Goal: Ask a question

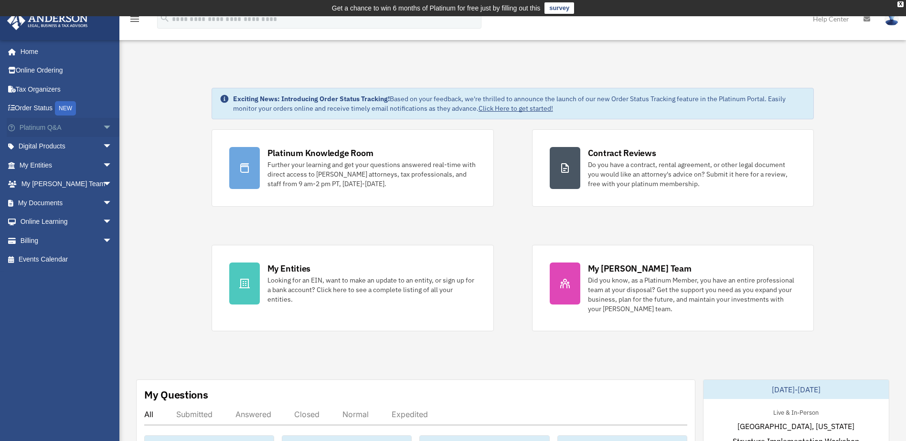
click at [103, 124] on span "arrow_drop_down" at bounding box center [112, 128] width 19 height 20
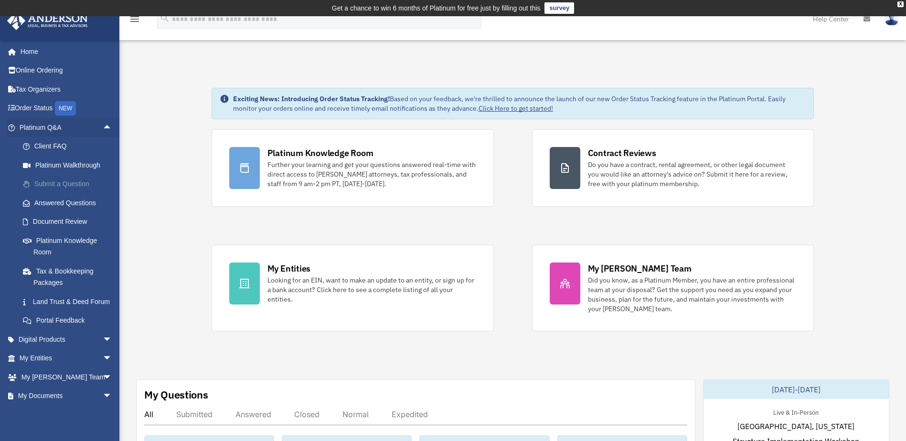
click at [85, 183] on link "Submit a Question" at bounding box center [69, 184] width 113 height 19
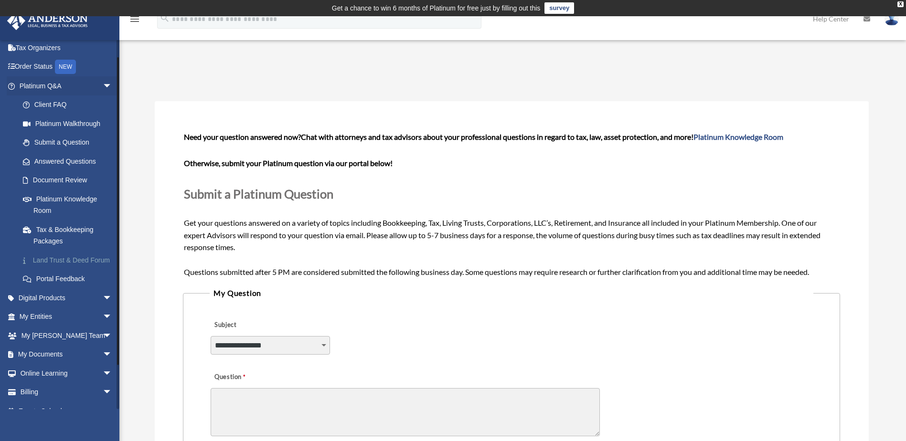
scroll to position [19, 0]
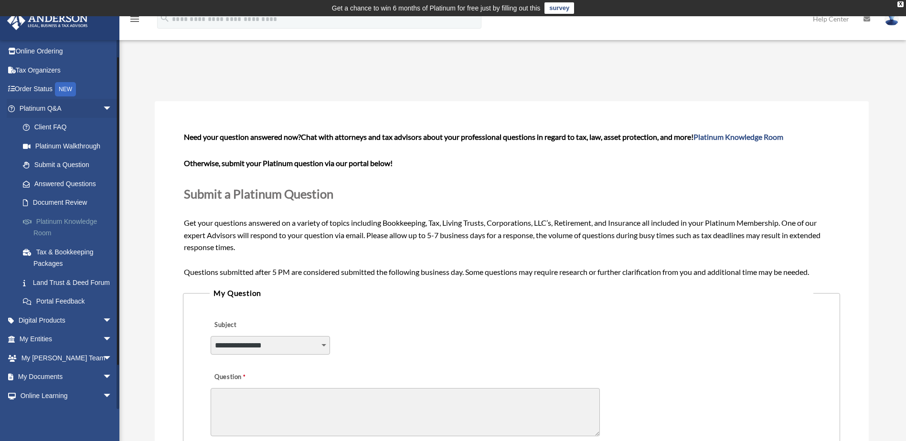
click at [76, 222] on link "Platinum Knowledge Room" at bounding box center [69, 227] width 113 height 31
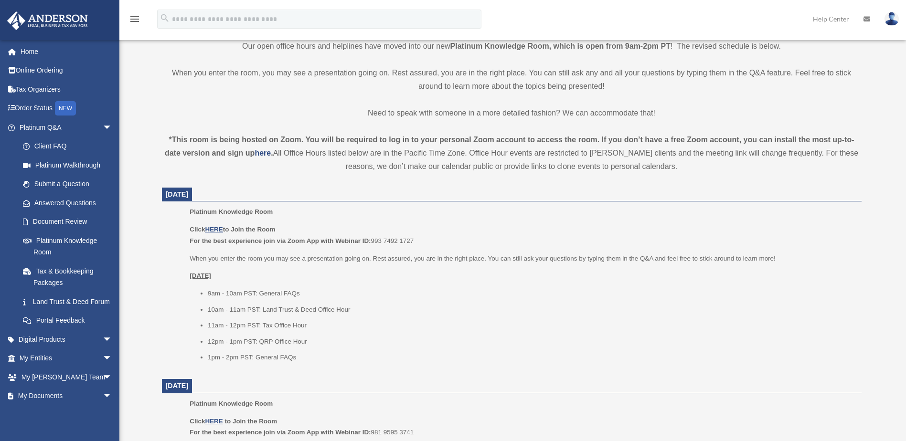
scroll to position [255, 0]
click at [217, 229] on u "HERE" at bounding box center [214, 226] width 18 height 7
